Goal: Navigation & Orientation: Find specific page/section

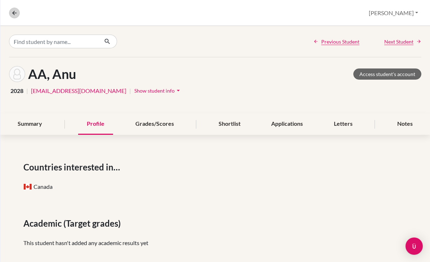
click at [12, 17] on button at bounding box center [14, 13] width 11 height 11
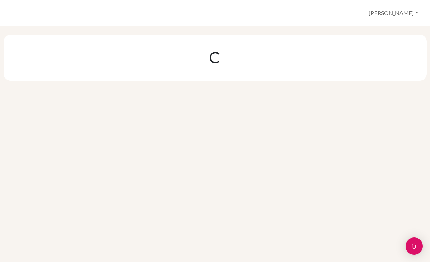
click at [12, 12] on div "Students overview [GEOGRAPHIC_DATA] Profile School Settings Log out" at bounding box center [215, 13] width 430 height 26
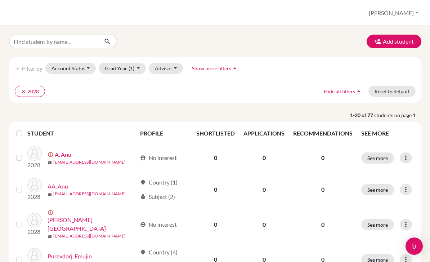
click at [394, 12] on button "[PERSON_NAME]" at bounding box center [394, 13] width 56 height 14
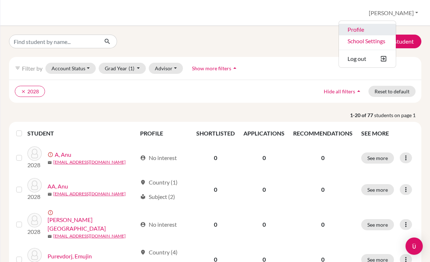
click at [387, 29] on link "Profile" at bounding box center [367, 30] width 57 height 12
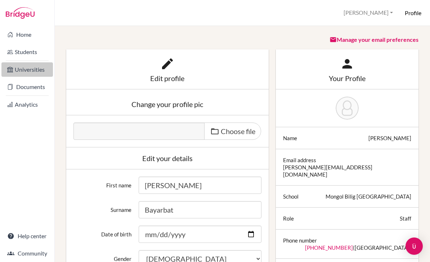
click at [26, 67] on link "Universities" at bounding box center [27, 69] width 52 height 14
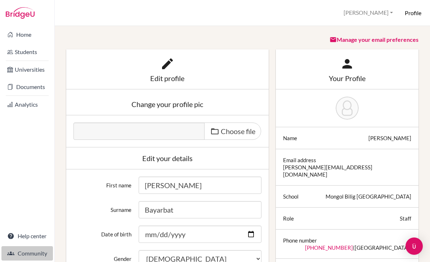
click at [34, 258] on link "Community" at bounding box center [27, 253] width 52 height 14
